Goal: Task Accomplishment & Management: Manage account settings

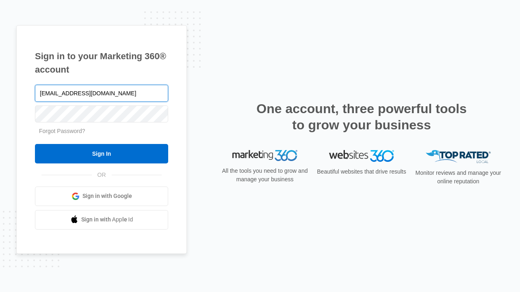
type input "[EMAIL_ADDRESS][DOMAIN_NAME]"
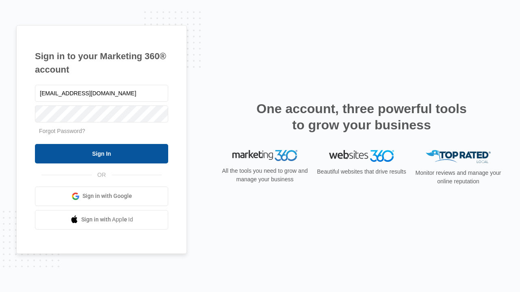
click at [102, 154] on input "Sign In" at bounding box center [101, 153] width 133 height 19
